Goal: Task Accomplishment & Management: Manage account settings

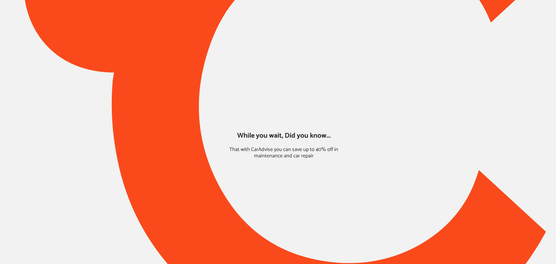
type input "*****"
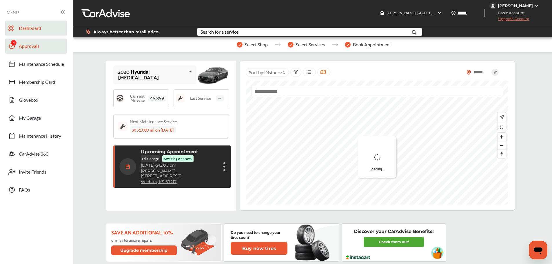
drag, startPoint x: 24, startPoint y: 50, endPoint x: 34, endPoint y: 52, distance: 10.3
click at [24, 50] on span "Approvals" at bounding box center [29, 47] width 21 height 8
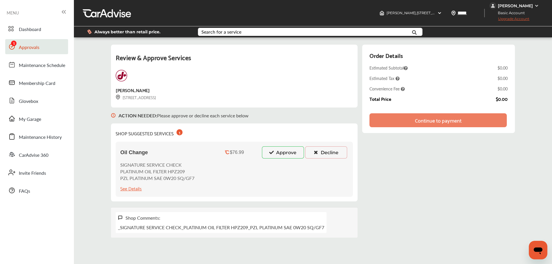
click at [281, 149] on button "Approve" at bounding box center [283, 152] width 42 height 12
